Goal: Task Accomplishment & Management: Complete application form

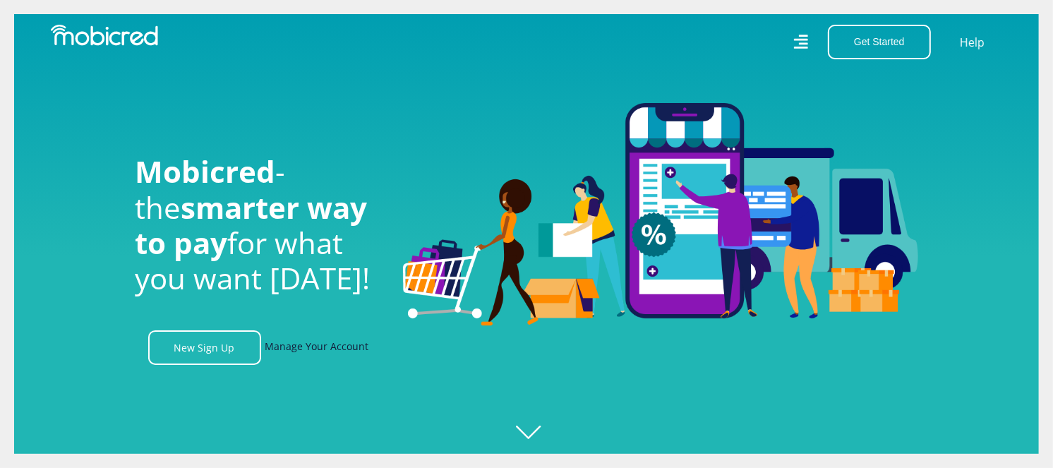
click at [315, 356] on link "Manage Your Account" at bounding box center [317, 347] width 104 height 35
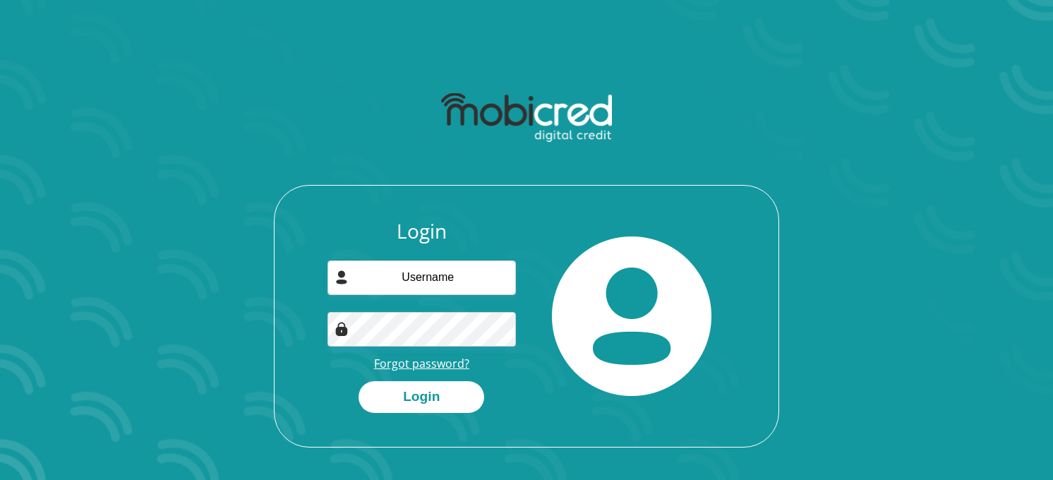
scroll to position [80, 0]
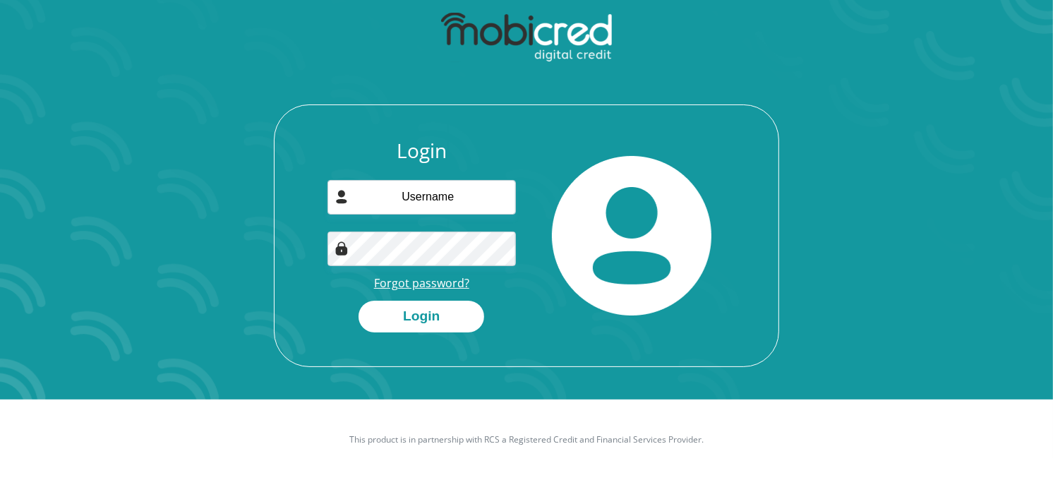
click at [411, 284] on link "Forgot password?" at bounding box center [421, 283] width 95 height 16
click at [439, 276] on link "Forgot password?" at bounding box center [421, 283] width 95 height 16
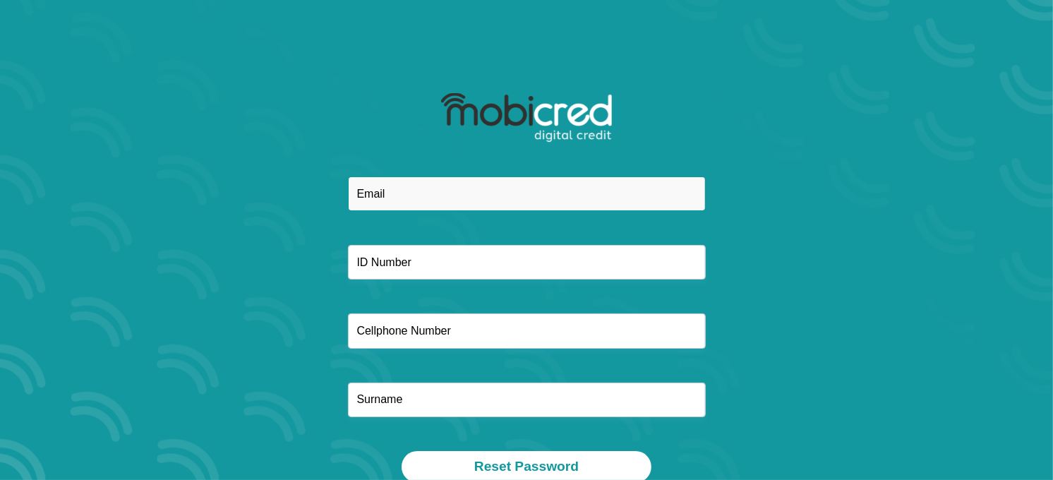
click at [415, 189] on input "email" at bounding box center [527, 193] width 358 height 35
paste input "[EMAIL_ADDRESS][DOMAIN_NAME]"
type input "[EMAIL_ADDRESS][DOMAIN_NAME]"
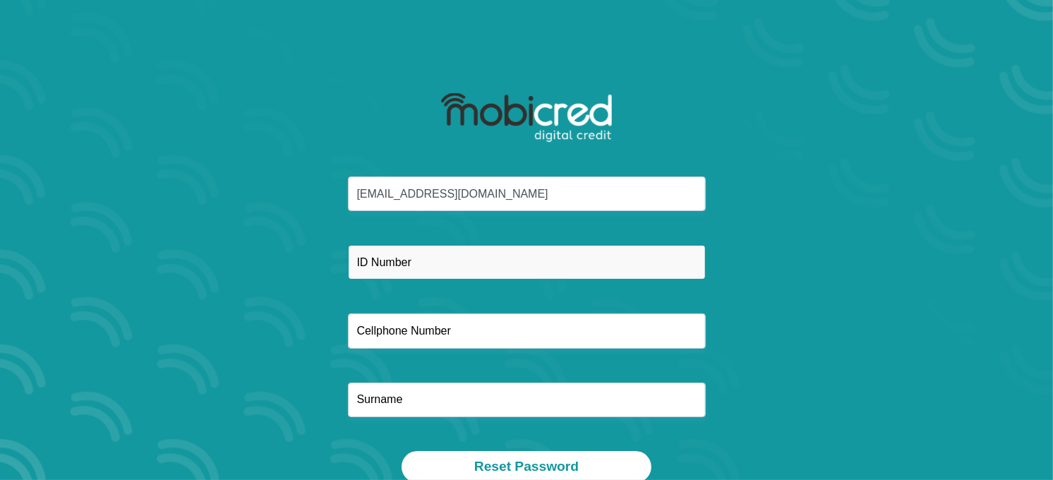
click at [395, 263] on input "text" at bounding box center [527, 262] width 358 height 35
paste input "9108110936087"
type input "9108110936087"
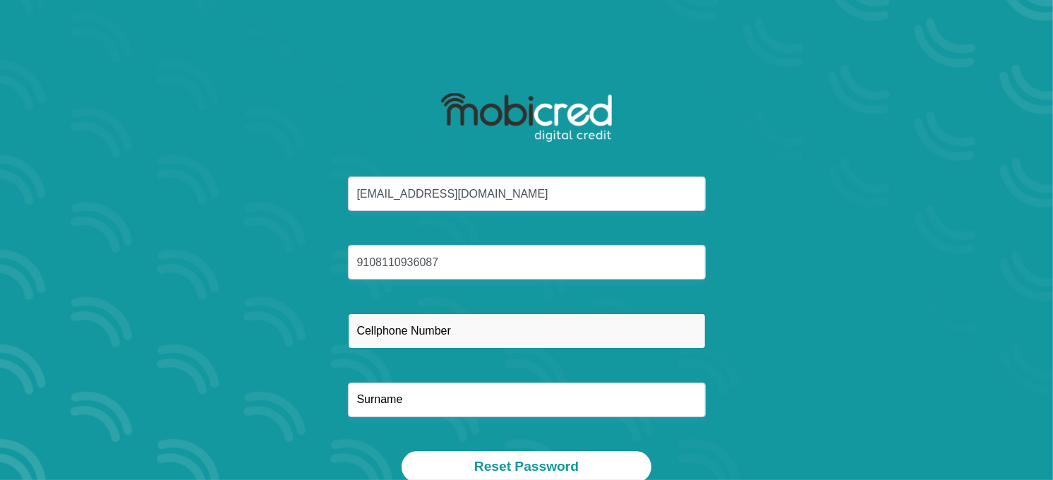
click at [371, 326] on input "text" at bounding box center [527, 330] width 358 height 35
paste input "0780276563"
type input "0780276563"
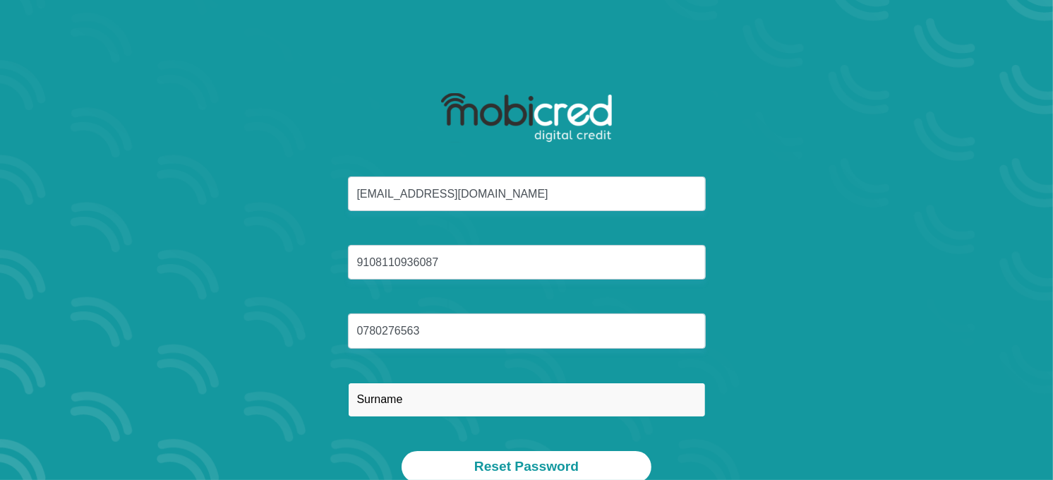
click at [414, 399] on input "text" at bounding box center [527, 399] width 358 height 35
paste input "Kekana"
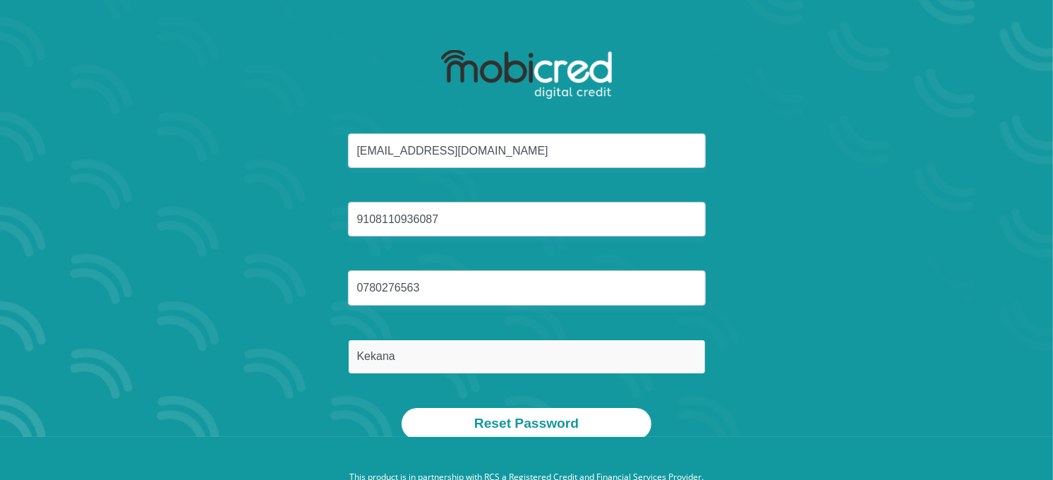
scroll to position [80, 0]
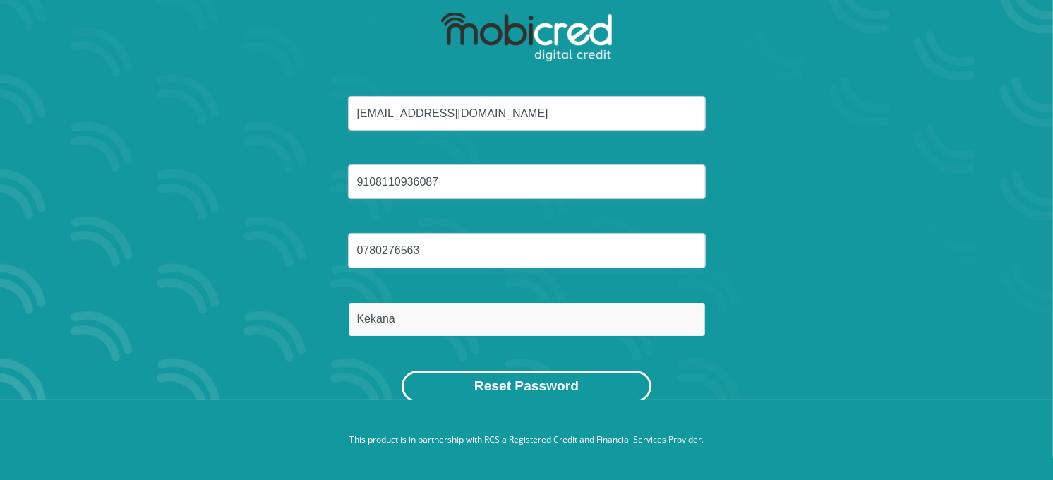
type input "Kekana"
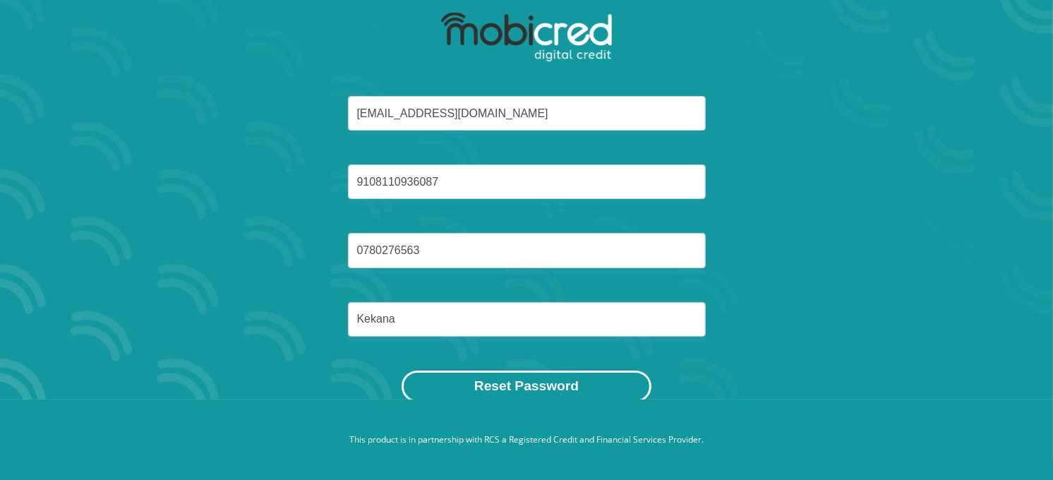
click at [540, 387] on button "Reset Password" at bounding box center [526, 386] width 250 height 32
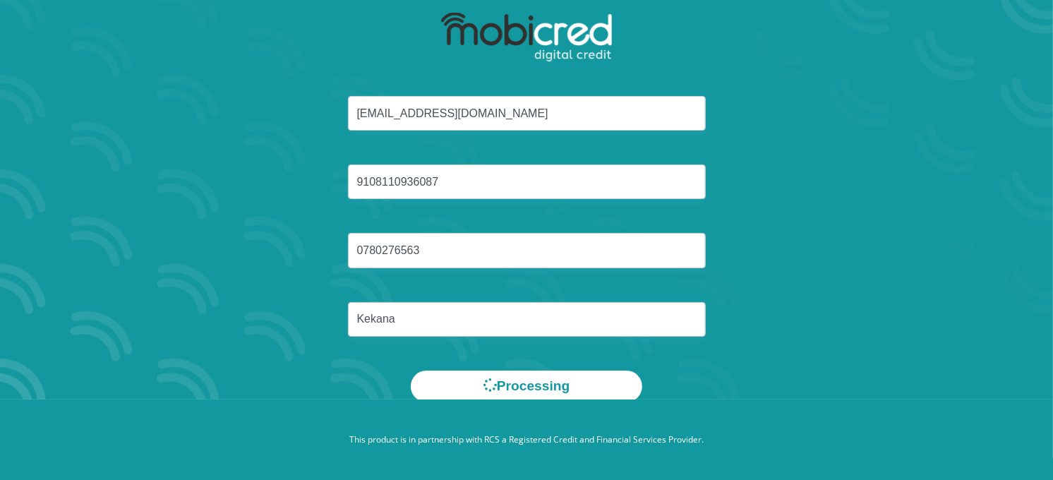
click at [798, 364] on div "Tshepangjuliet@gmail.com 9108110936087 0780276563 Kekana" at bounding box center [526, 233] width 758 height 274
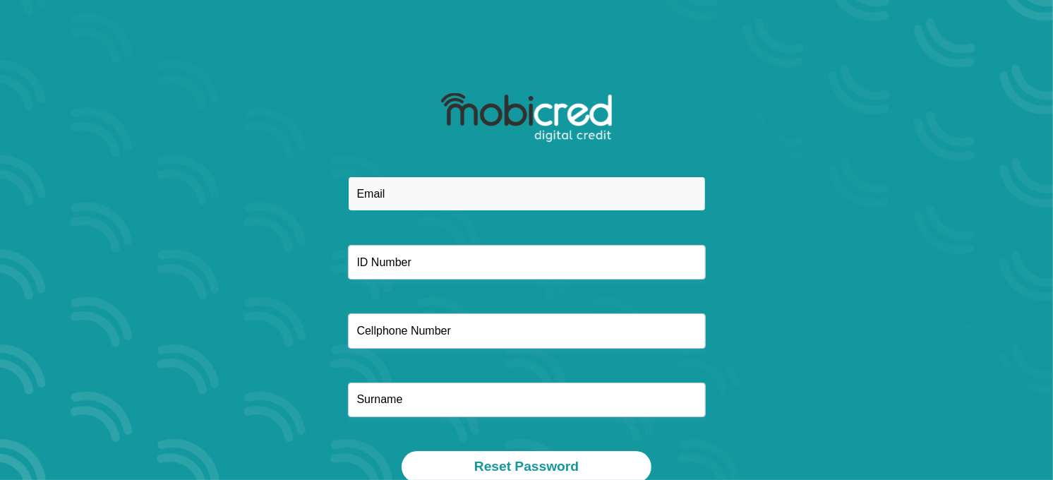
paste input "[EMAIL_ADDRESS][DOMAIN_NAME]"
type input "[EMAIL_ADDRESS][DOMAIN_NAME]"
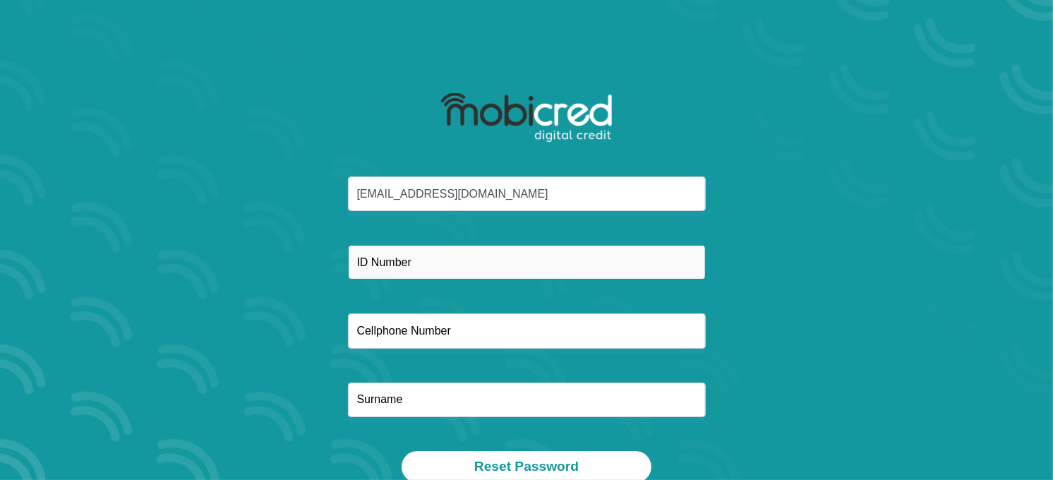
click at [405, 270] on input "text" at bounding box center [527, 262] width 358 height 35
paste input "9108110936087"
click at [383, 265] on input "9108110936087" at bounding box center [527, 262] width 358 height 35
type input "9108110936087"
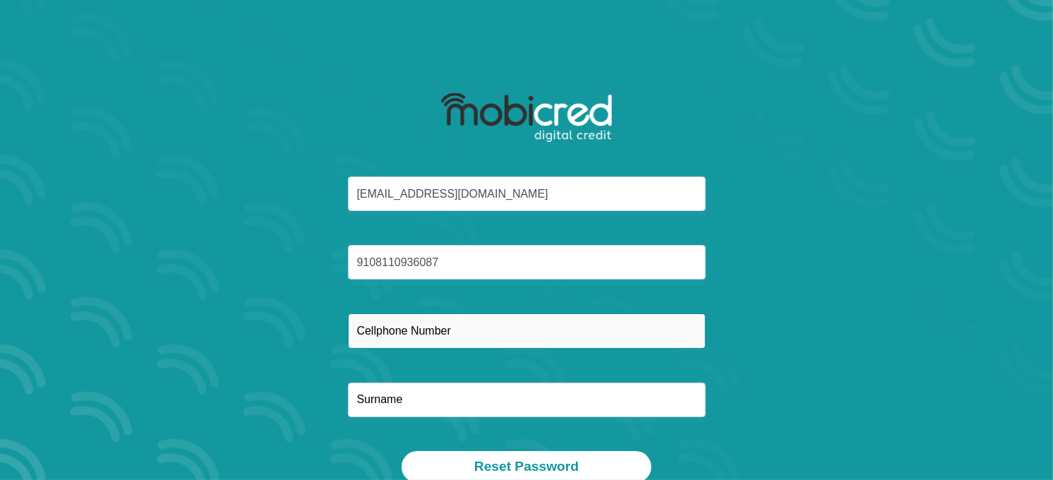
click at [476, 341] on input "text" at bounding box center [527, 330] width 358 height 35
paste input "0780276563"
click at [379, 334] on input "0780276563" at bounding box center [527, 330] width 358 height 35
type input "0780276563"
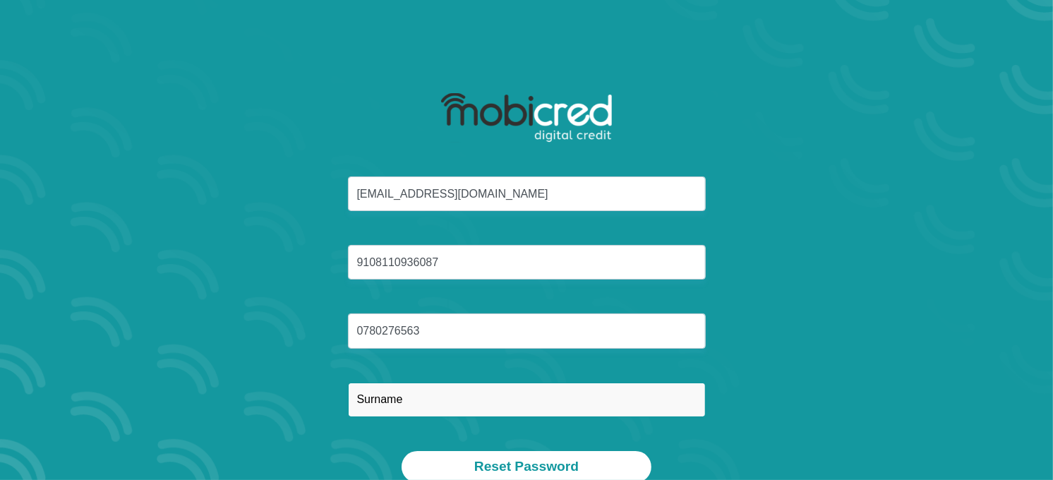
click at [410, 394] on input "text" at bounding box center [527, 399] width 358 height 35
paste input "Kekana"
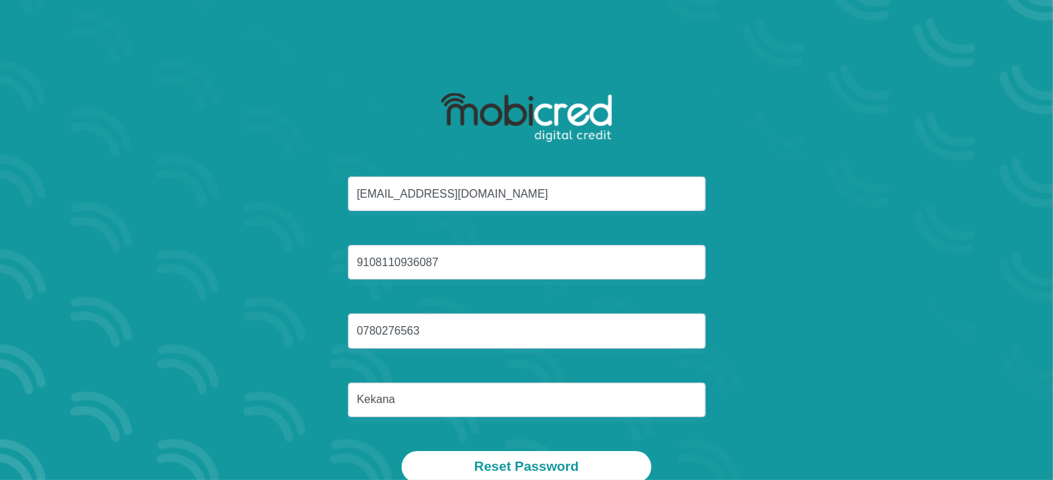
click at [779, 349] on div "[EMAIL_ADDRESS][DOMAIN_NAME] 9108110936087 0780276563 [GEOGRAPHIC_DATA]" at bounding box center [526, 313] width 758 height 274
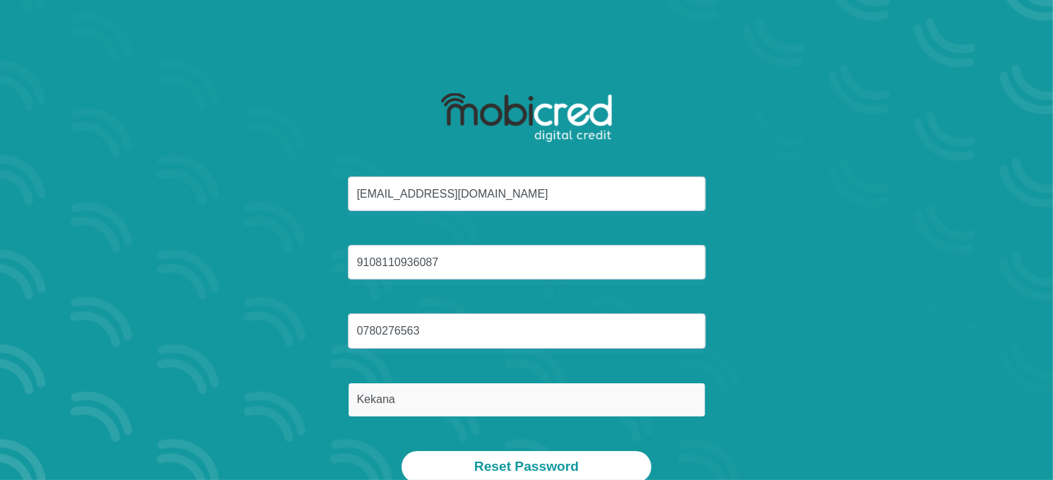
click at [380, 399] on input "Kekana" at bounding box center [527, 399] width 358 height 35
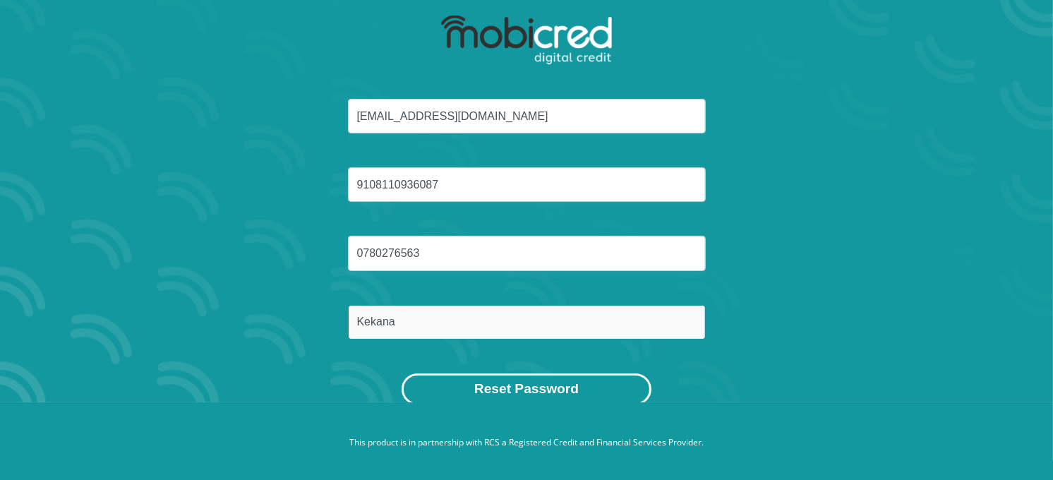
scroll to position [78, 0]
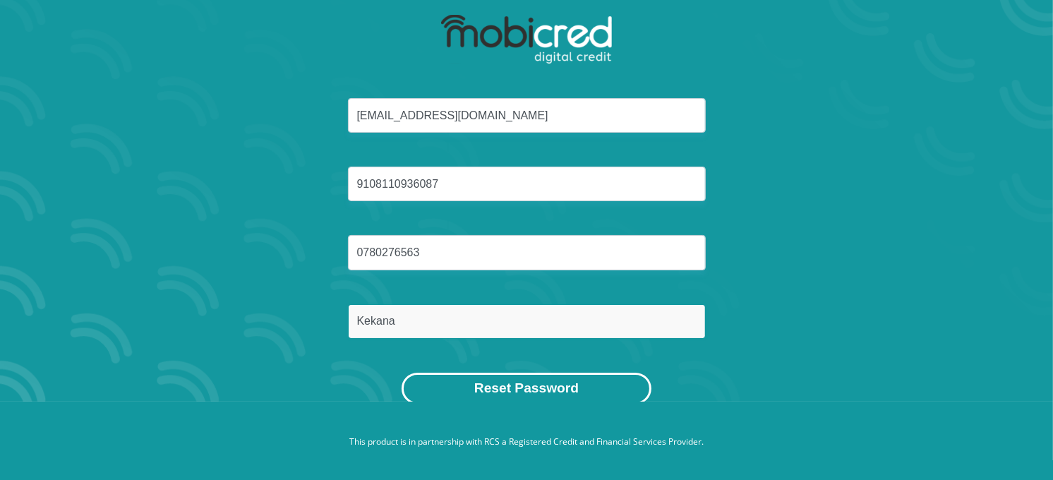
type input "Kekana"
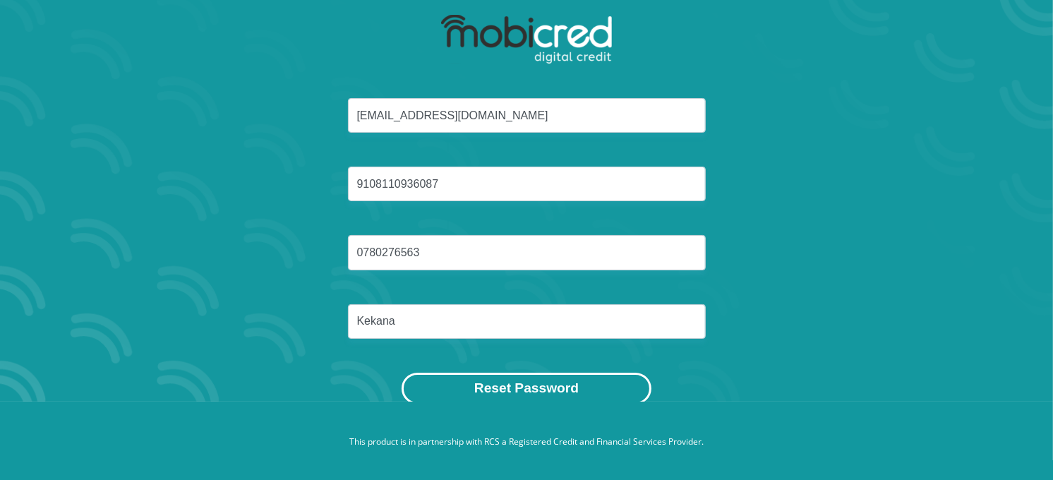
click at [602, 379] on button "Reset Password" at bounding box center [526, 388] width 250 height 32
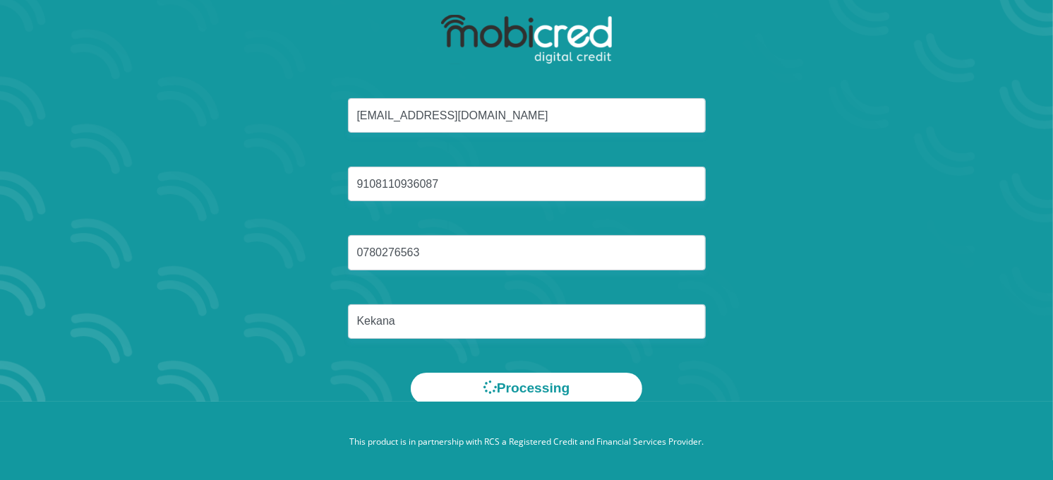
scroll to position [0, 0]
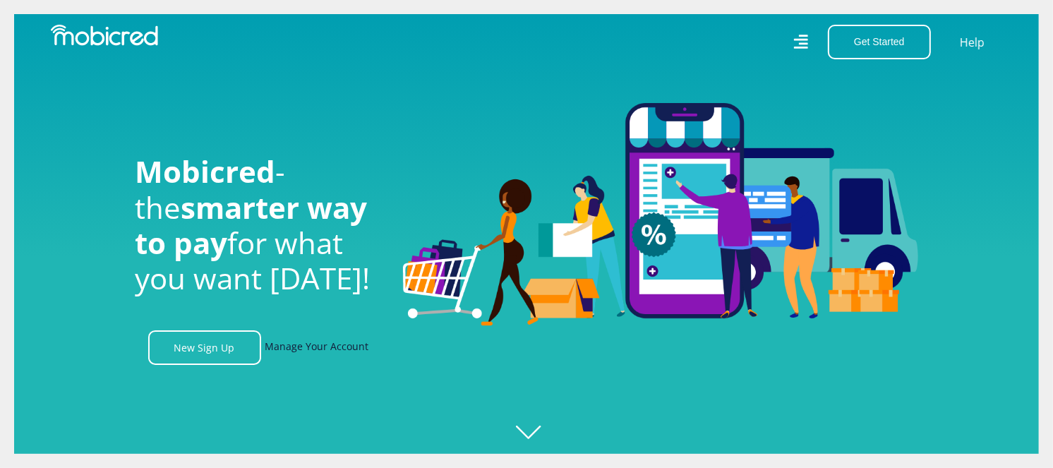
drag, startPoint x: 314, startPoint y: 353, endPoint x: 329, endPoint y: 349, distance: 15.2
click at [314, 353] on link "Manage Your Account" at bounding box center [317, 347] width 104 height 35
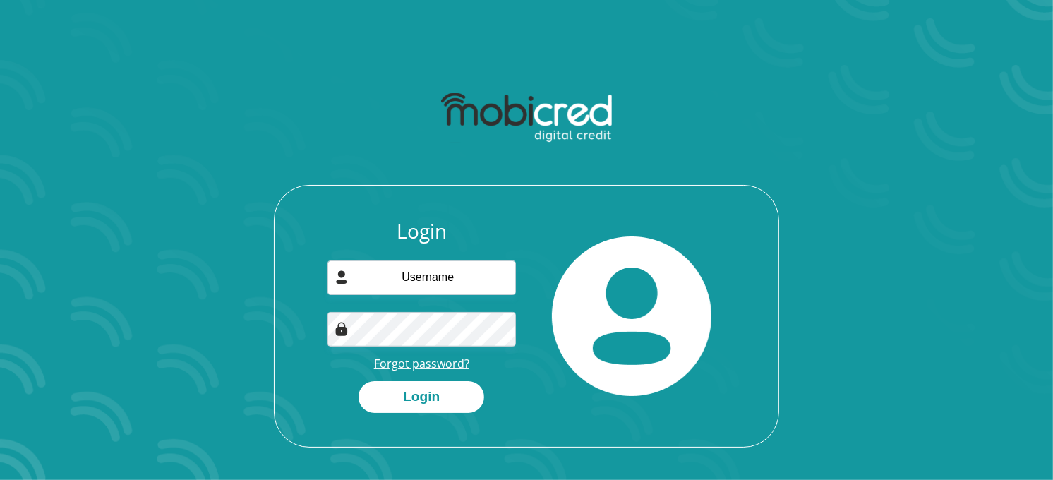
click at [432, 365] on link "Forgot password?" at bounding box center [421, 364] width 95 height 16
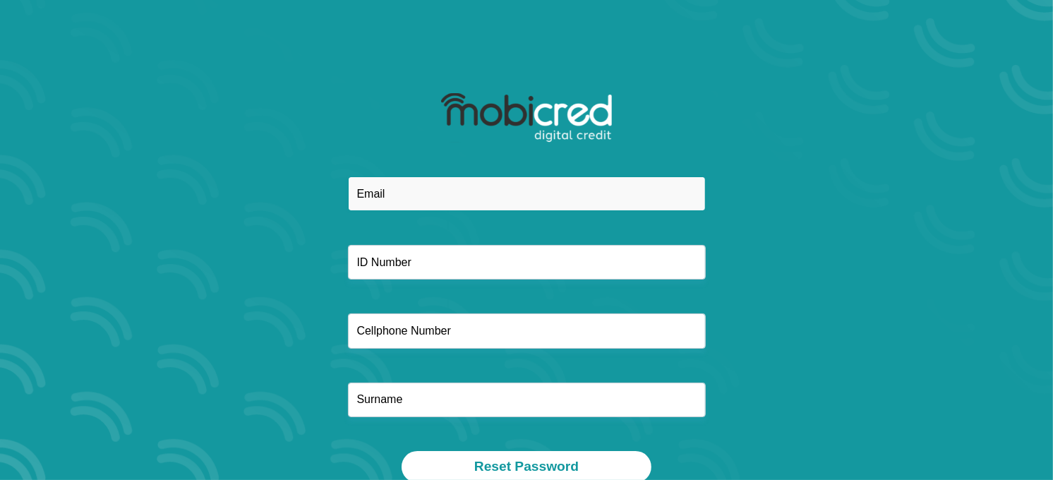
click at [391, 193] on input "email" at bounding box center [527, 193] width 358 height 35
paste input "smieswannies@gmail.com"
type input "smieswannies@gmail.com"
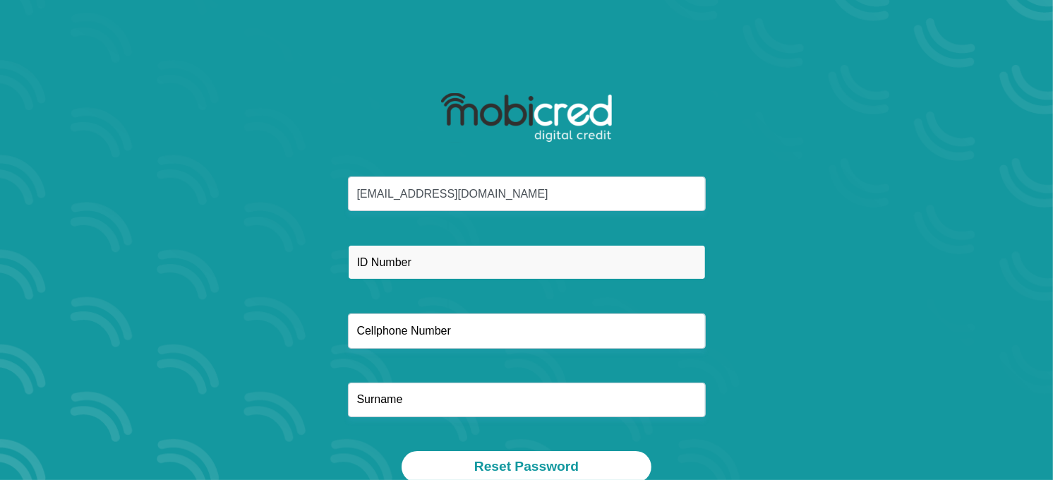
click at [383, 269] on input "text" at bounding box center [527, 262] width 358 height 35
paste input "7003100059085"
type input "7003100059085"
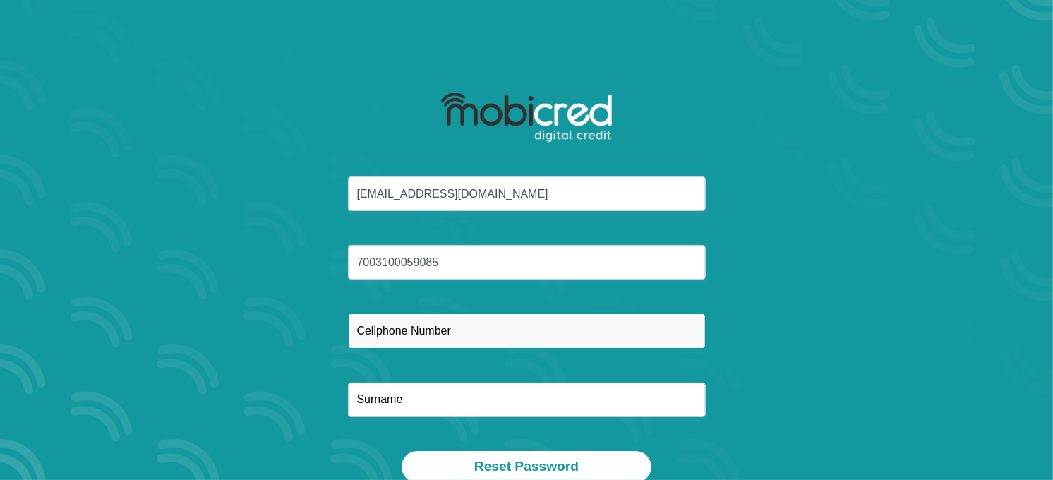
click at [403, 322] on input "text" at bounding box center [527, 330] width 358 height 35
paste input "0823390222"
type input "0823390222"
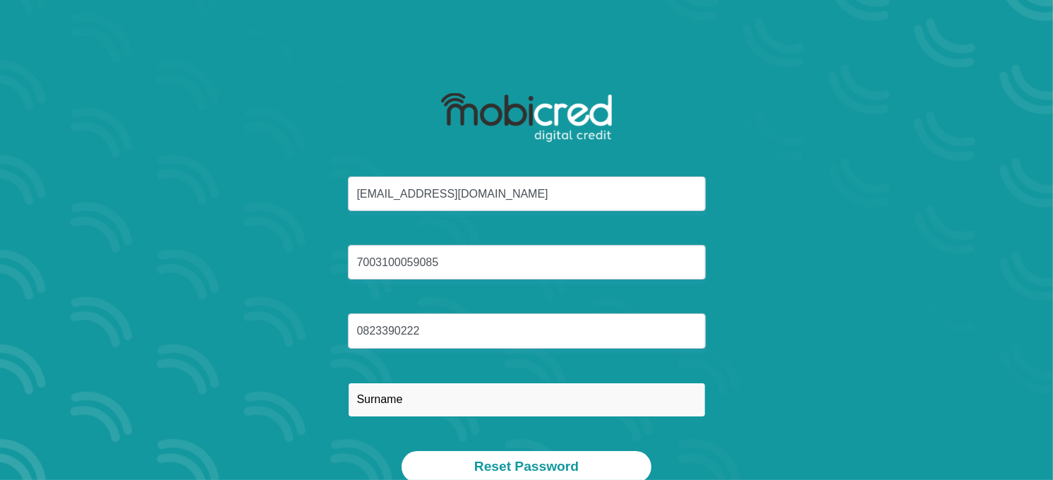
click at [390, 401] on input "text" at bounding box center [527, 399] width 358 height 35
click at [399, 392] on input "text" at bounding box center [527, 399] width 358 height 35
paste input "Swanepoel"
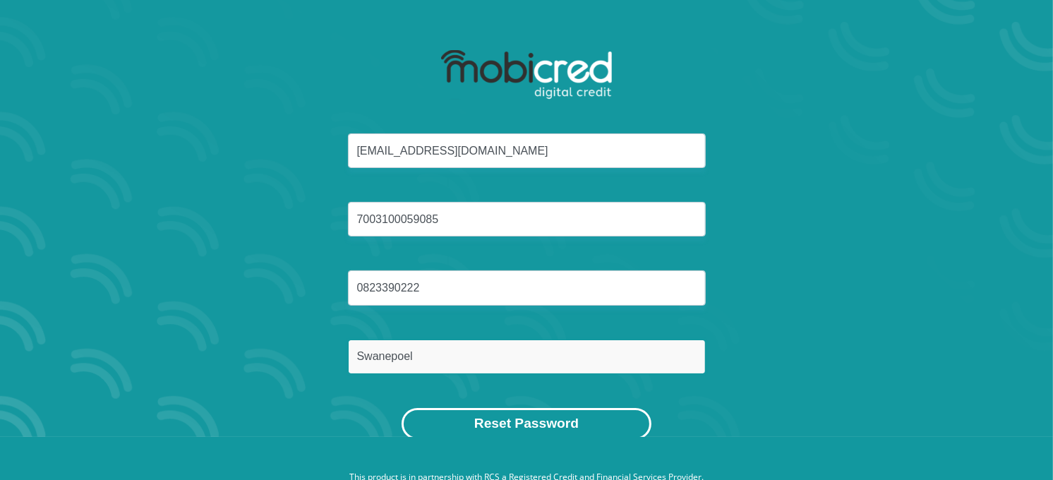
scroll to position [80, 0]
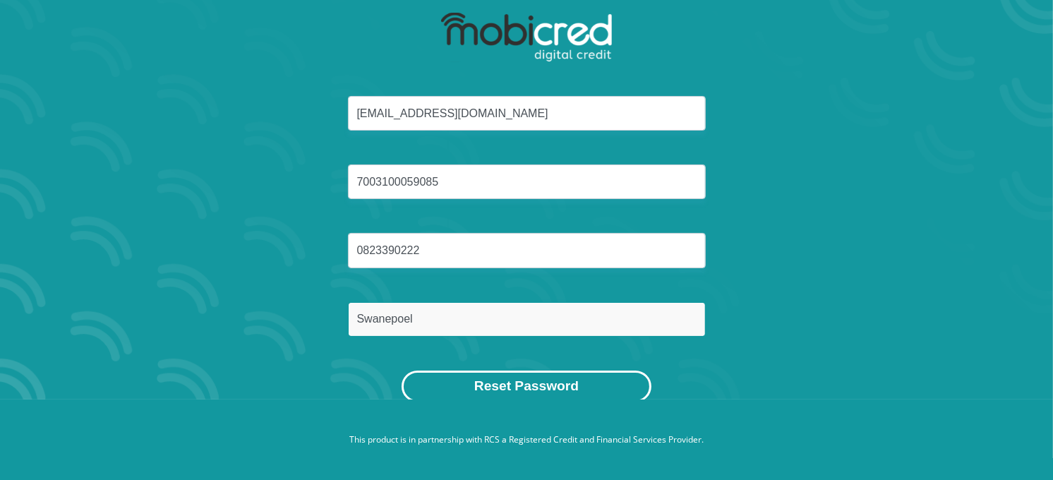
type input "Swanepoel"
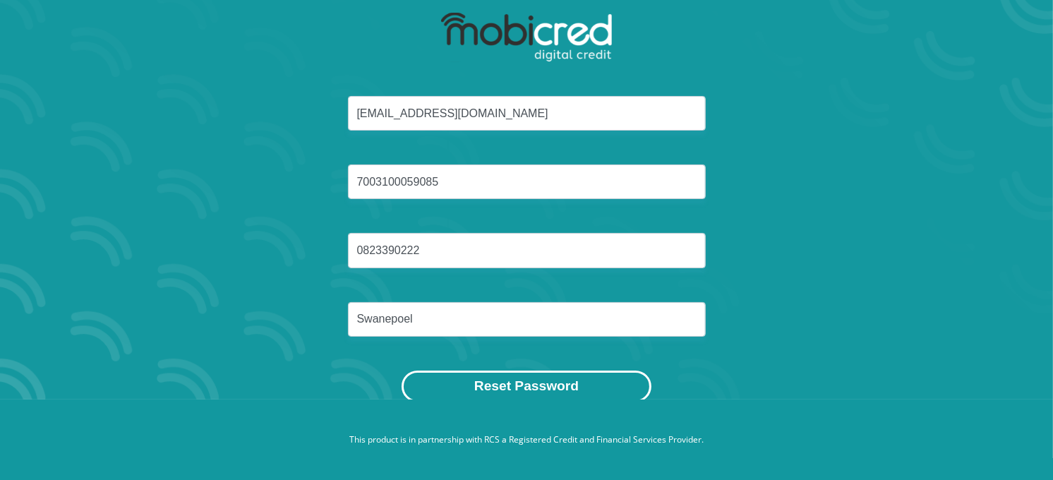
click at [485, 384] on button "Reset Password" at bounding box center [526, 386] width 250 height 32
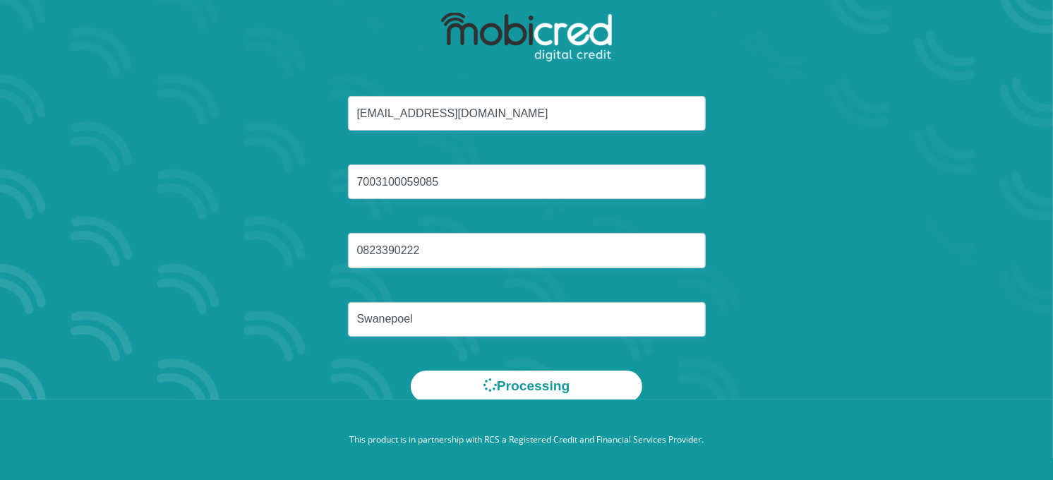
scroll to position [0, 0]
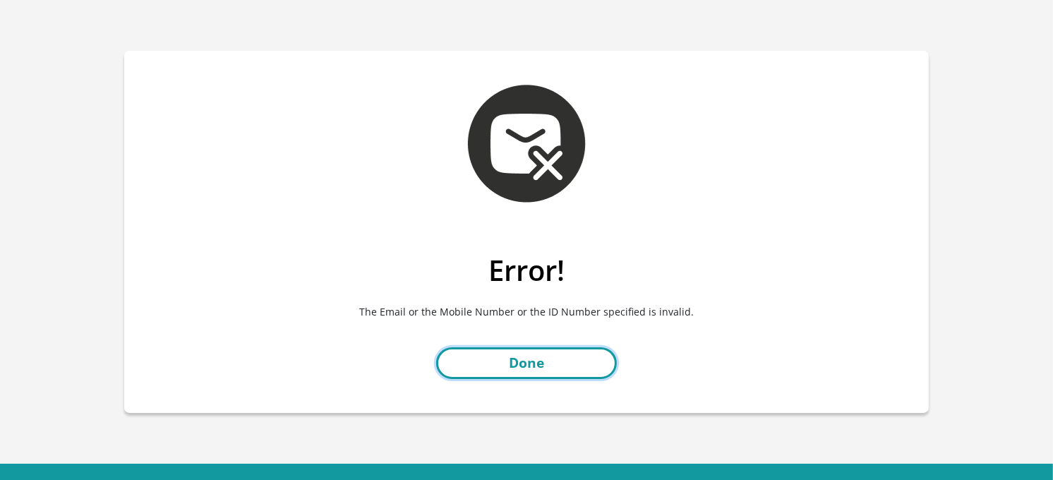
click at [551, 361] on link "Done" at bounding box center [526, 363] width 181 height 32
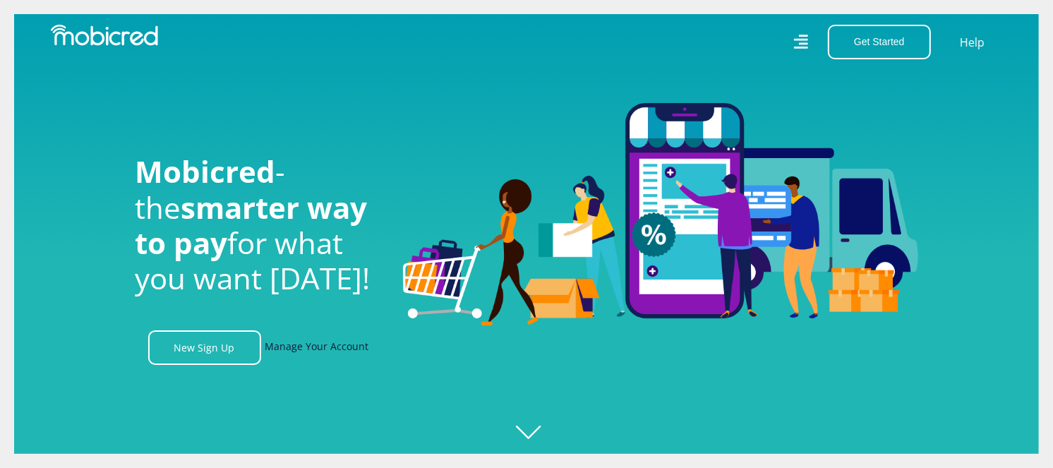
click at [350, 356] on link "Manage Your Account" at bounding box center [317, 347] width 104 height 35
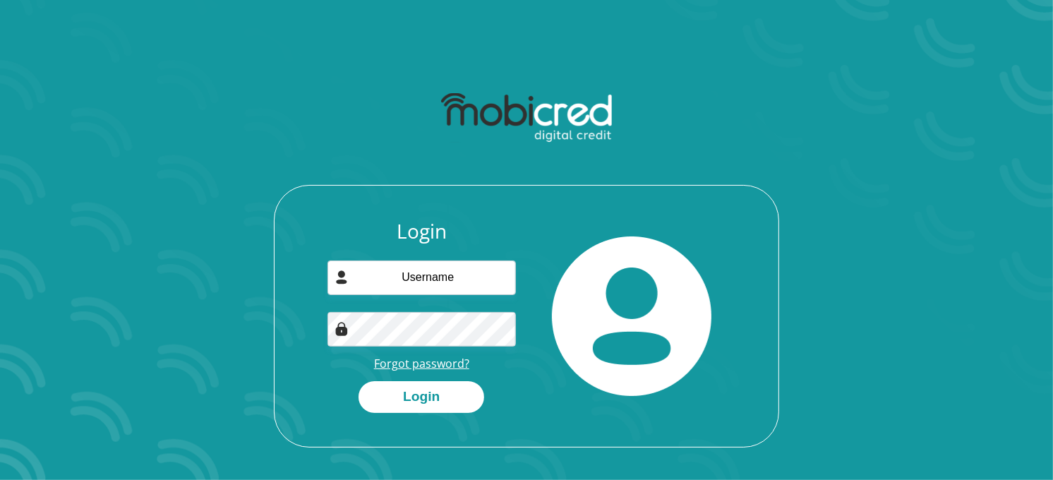
click at [428, 362] on link "Forgot password?" at bounding box center [421, 364] width 95 height 16
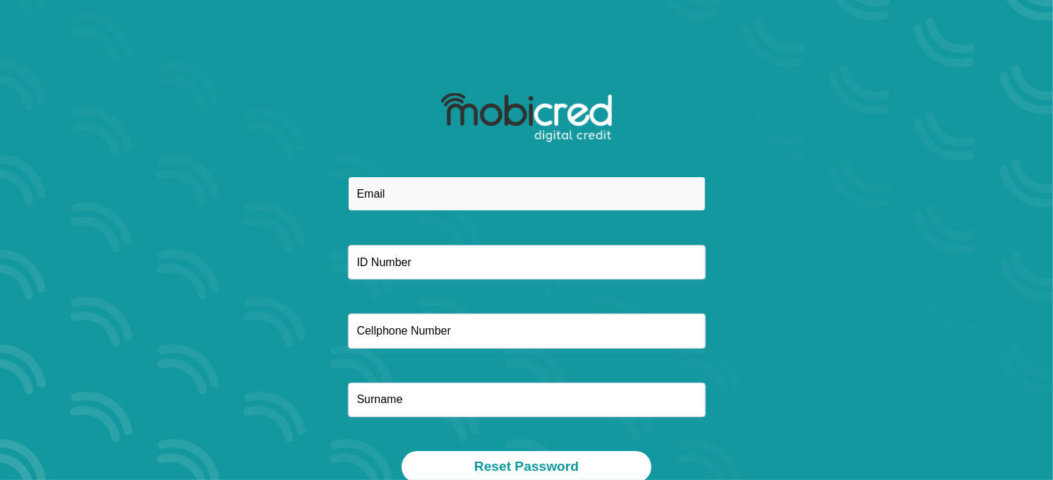
click at [377, 198] on input "email" at bounding box center [527, 193] width 358 height 35
paste input "smieswannies@gmail.com"
type input "smieswannies@gmail.com"
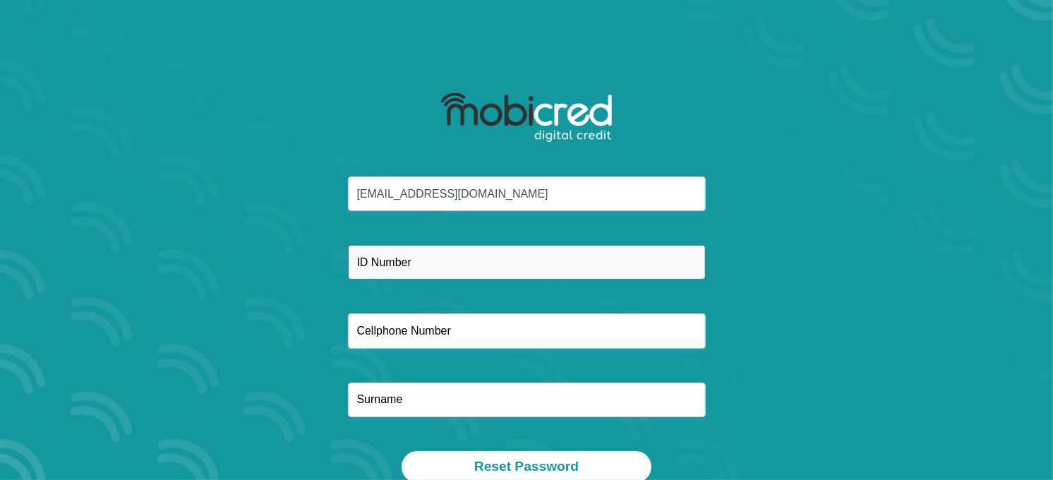
click at [375, 264] on input "text" at bounding box center [527, 262] width 358 height 35
paste input "7003100059085"
drag, startPoint x: 358, startPoint y: 262, endPoint x: 375, endPoint y: 277, distance: 22.6
click at [358, 264] on input "7003100059085" at bounding box center [527, 262] width 358 height 35
type input "7003100059085"
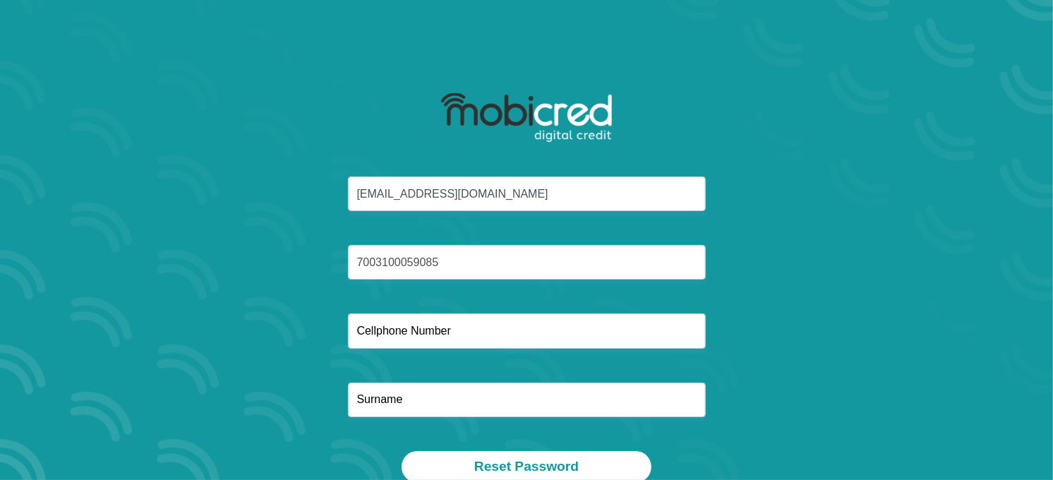
click at [344, 344] on div at bounding box center [526, 330] width 379 height 35
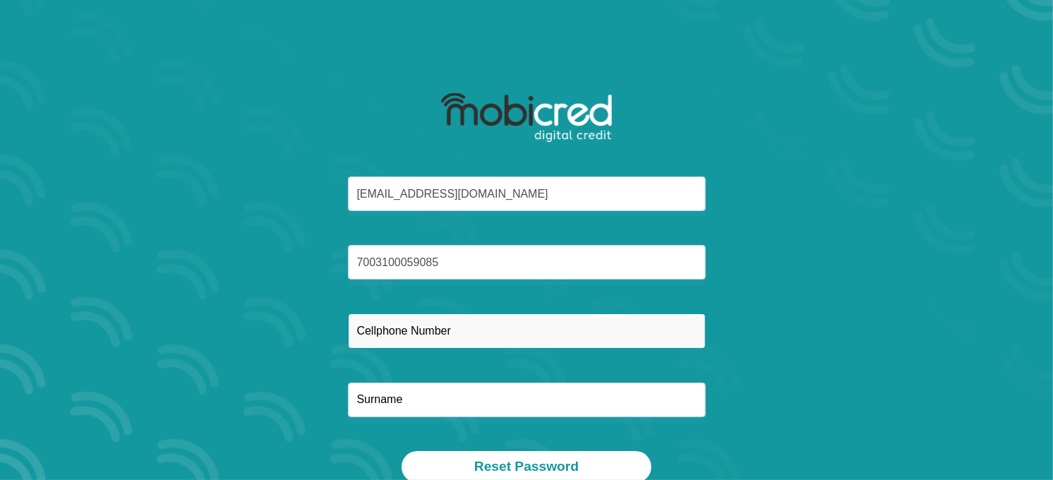
click at [356, 326] on input "text" at bounding box center [527, 330] width 358 height 35
paste input "0823390222"
type input "0823390222"
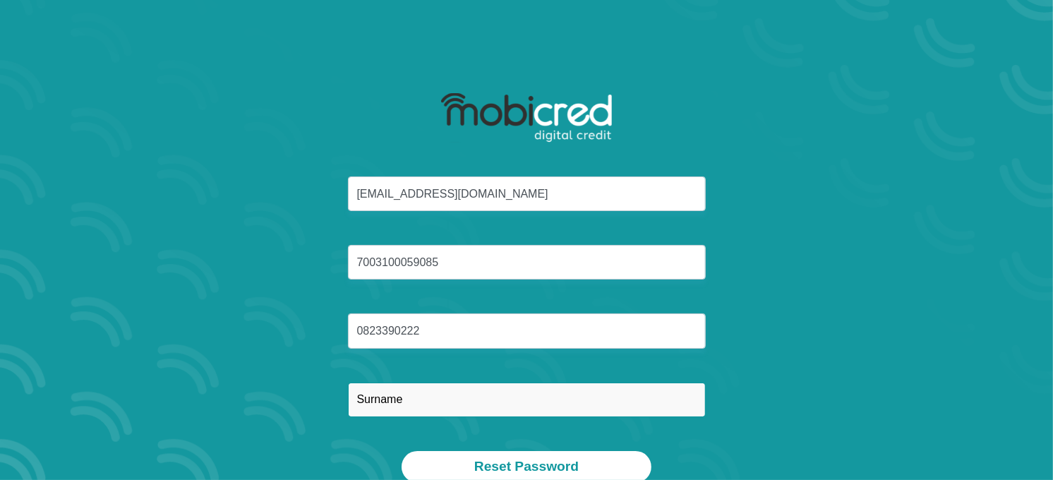
drag, startPoint x: 369, startPoint y: 404, endPoint x: 353, endPoint y: 265, distance: 139.9
click at [369, 404] on input "text" at bounding box center [527, 399] width 358 height 35
paste input "Swanepoel"
click at [354, 402] on input "Swanepoel" at bounding box center [527, 399] width 358 height 35
type input "Swanepoel"
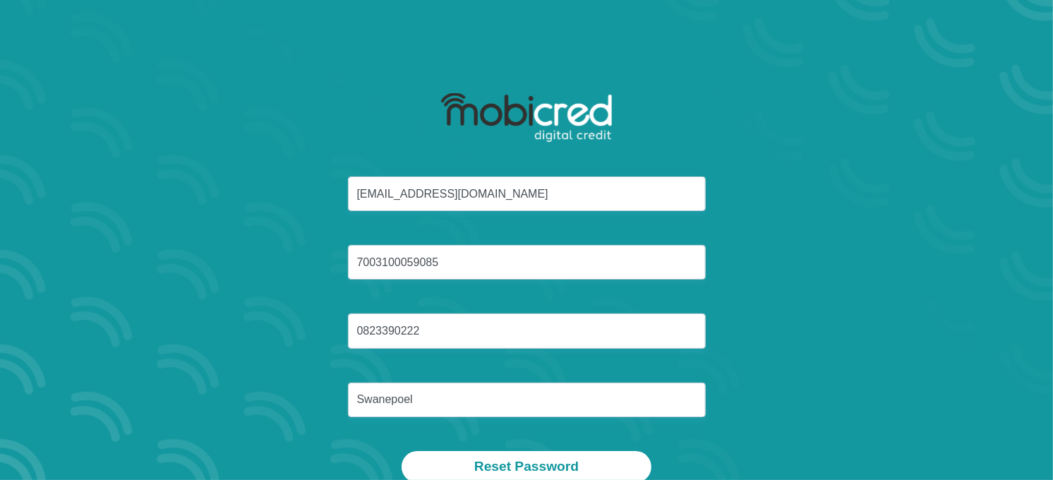
click at [852, 309] on div "smieswannies@gmail.com 7003100059085 0823390222 Swanepoel" at bounding box center [526, 313] width 758 height 274
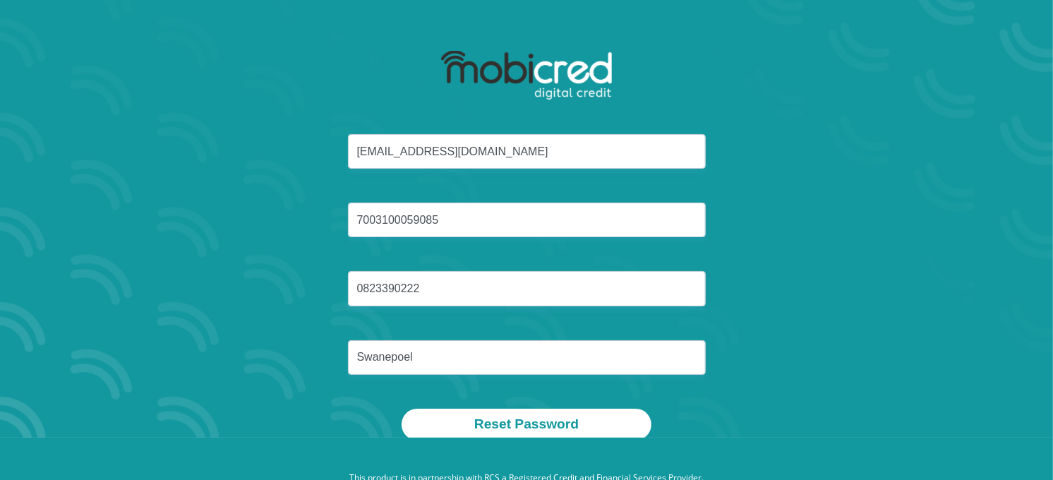
scroll to position [80, 0]
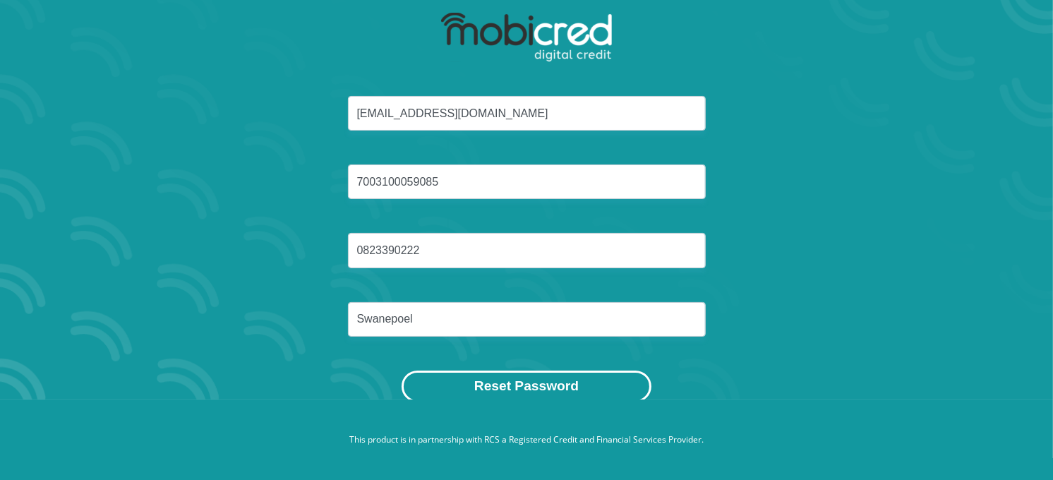
click at [579, 385] on button "Reset Password" at bounding box center [526, 386] width 250 height 32
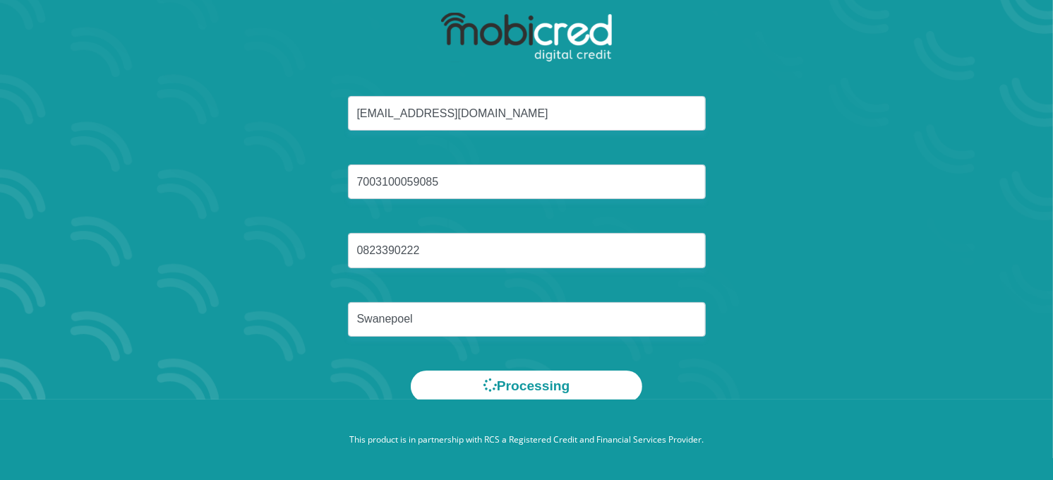
click at [838, 354] on div "smieswannies@gmail.com 7003100059085 0823390222 Swanepoel" at bounding box center [526, 233] width 758 height 274
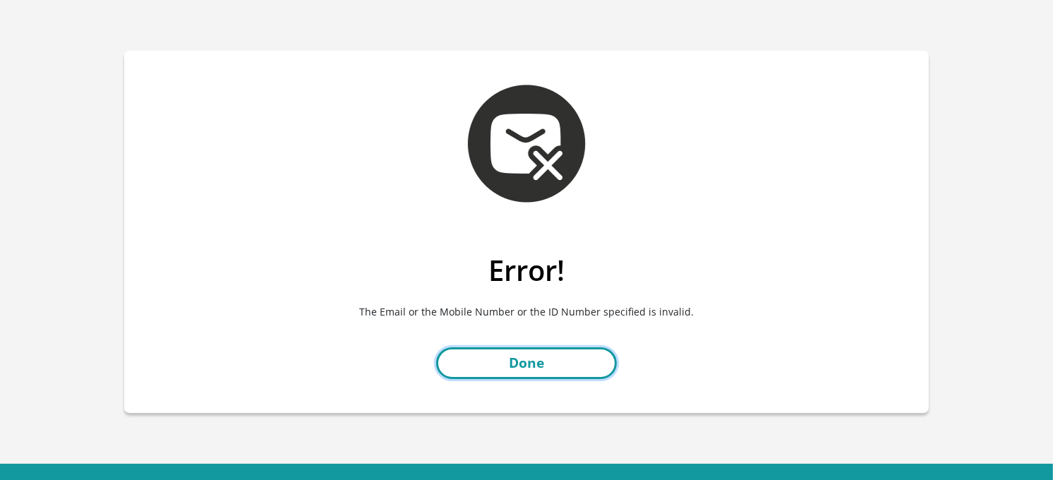
click at [588, 372] on link "Done" at bounding box center [526, 363] width 181 height 32
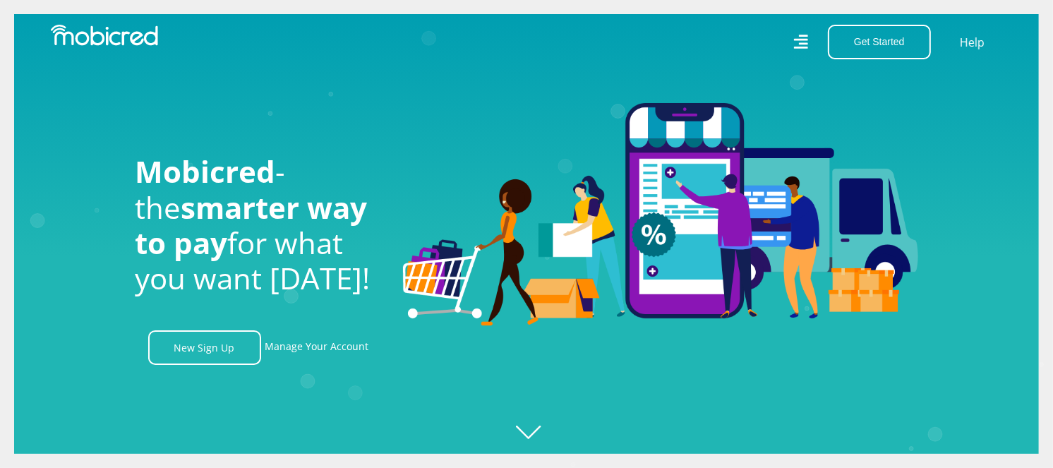
scroll to position [0, 3217]
click at [332, 347] on link "Manage Your Account" at bounding box center [317, 347] width 104 height 35
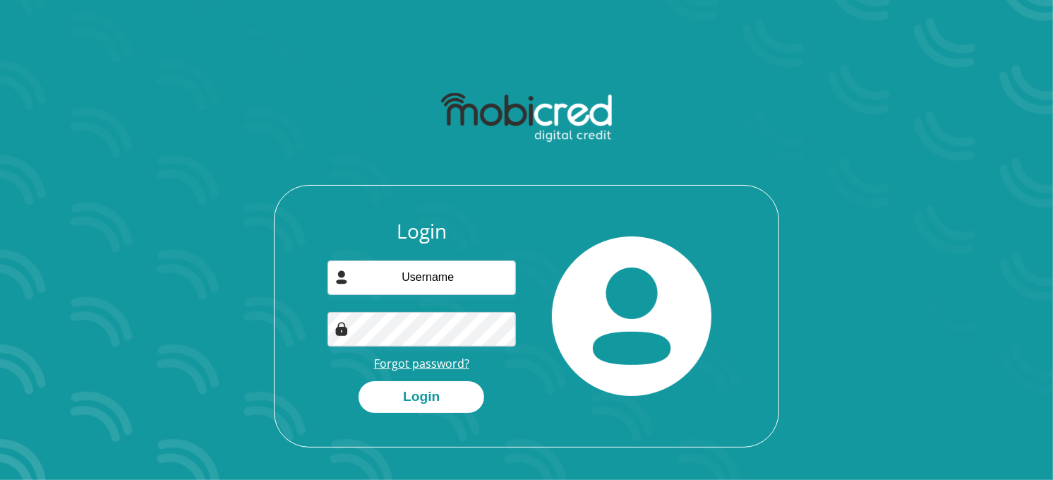
click at [453, 367] on link "Forgot password?" at bounding box center [421, 364] width 95 height 16
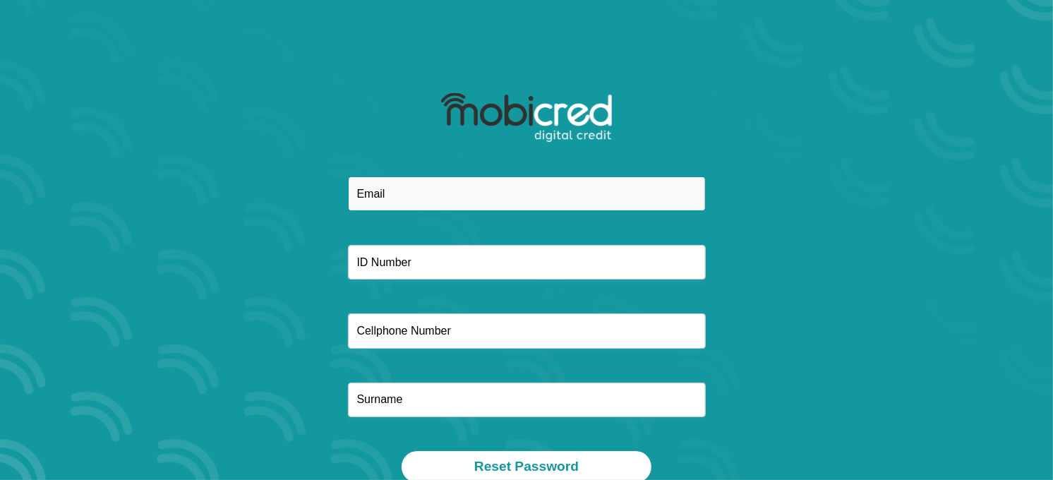
paste input "[EMAIL_ADDRESS][DOMAIN_NAME]"
type input "[EMAIL_ADDRESS][DOMAIN_NAME]"
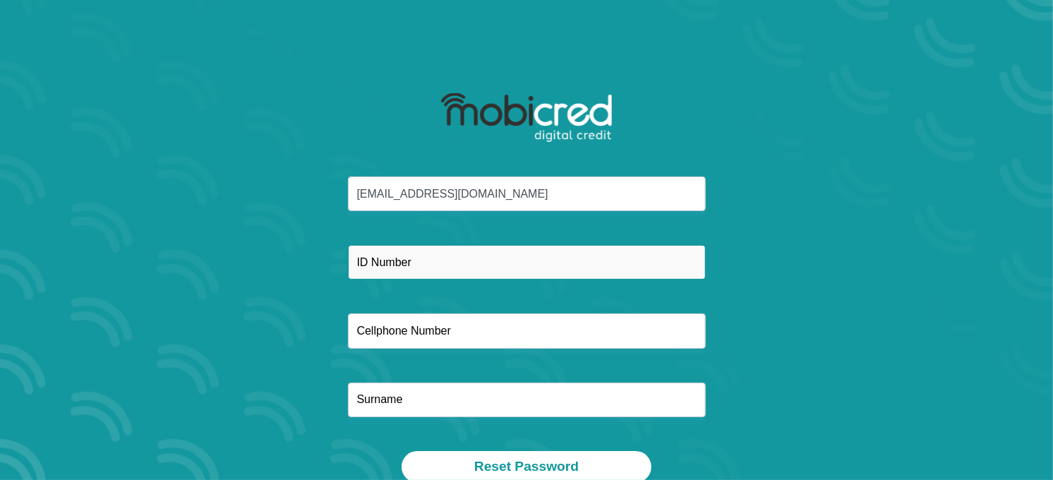
click at [365, 272] on input "text" at bounding box center [527, 262] width 358 height 35
paste input "7003100059085"
type input "7003100059085"
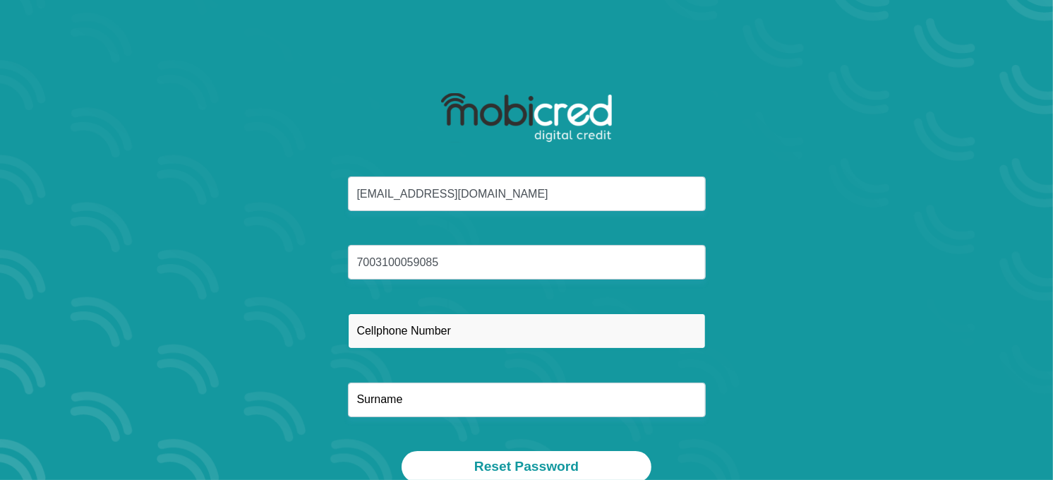
click at [372, 330] on input "text" at bounding box center [527, 330] width 358 height 35
paste input "0823390222"
type input "0823390222"
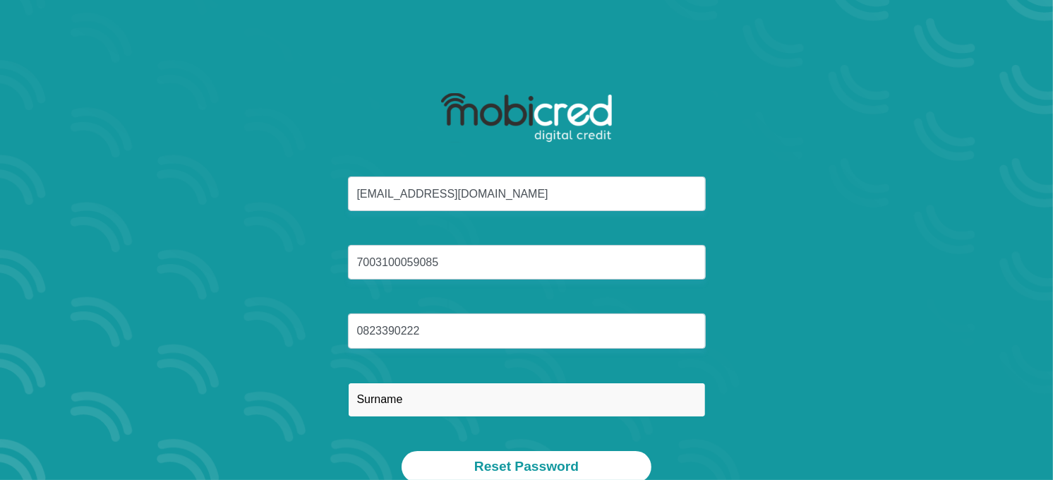
drag, startPoint x: 370, startPoint y: 401, endPoint x: 369, endPoint y: 382, distance: 18.4
click at [370, 401] on input "text" at bounding box center [527, 399] width 358 height 35
paste input "Swanepoel"
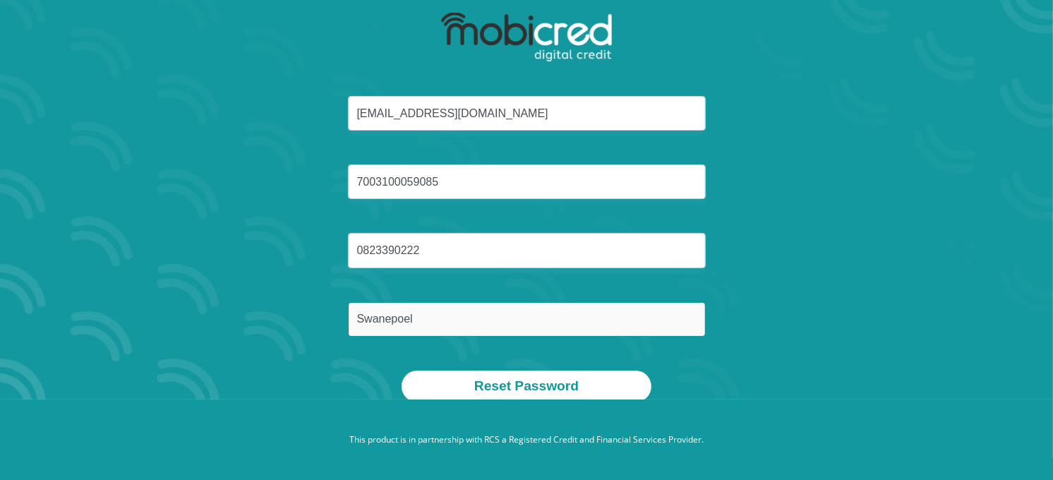
click at [383, 322] on input "Swanepoel" at bounding box center [527, 319] width 358 height 35
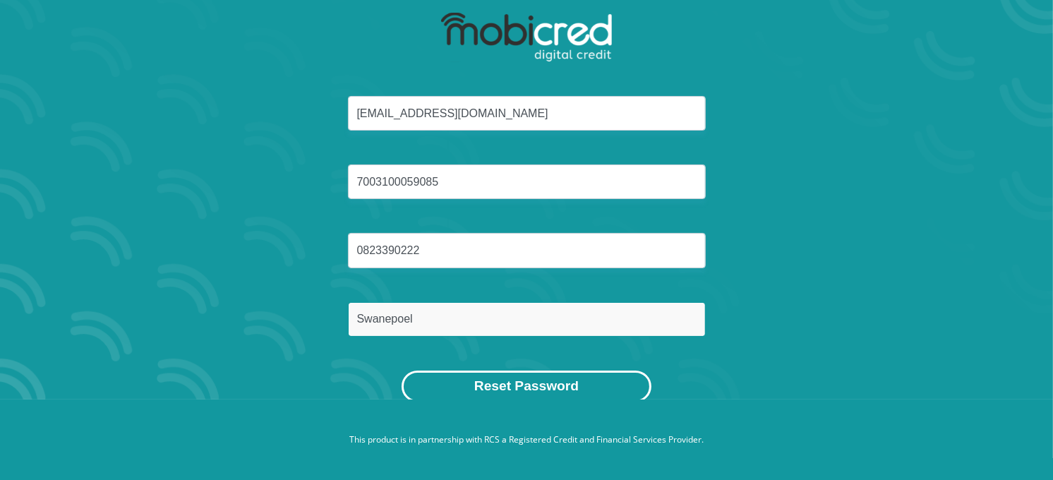
type input "Swanepoel"
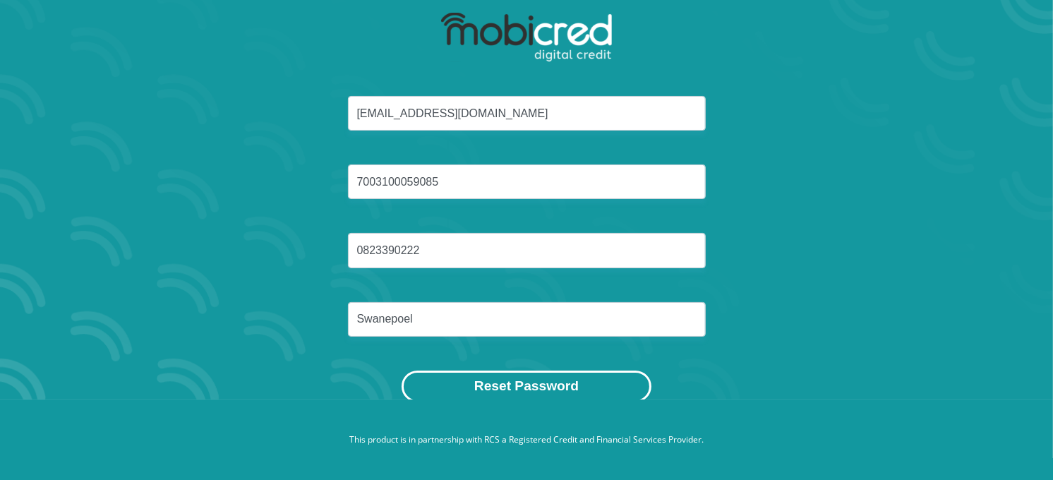
click at [505, 386] on button "Reset Password" at bounding box center [526, 386] width 250 height 32
